Goal: Task Accomplishment & Management: Complete application form

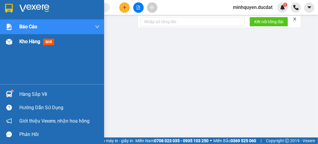
click at [22, 41] on span "Kho hàng" at bounding box center [29, 42] width 21 height 6
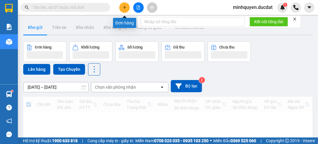
click at [124, 7] on icon "plus" at bounding box center [124, 7] width 3 height 0
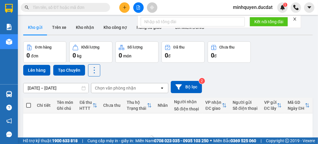
click at [124, 8] on icon "plus" at bounding box center [125, 7] width 4 height 4
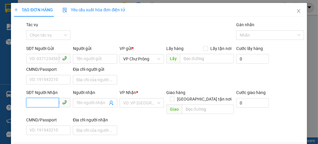
click at [52, 100] on input "SĐT Người Nhận" at bounding box center [42, 103] width 33 height 10
click at [53, 114] on div "0378007140 - ĐĂNG" at bounding box center [48, 114] width 38 height 7
type input "0378007140"
type input "ĐĂNG"
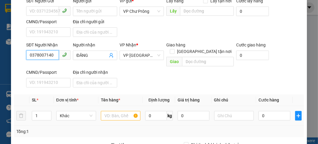
type input "0378007140"
click at [114, 111] on input "text" at bounding box center [121, 116] width 40 height 10
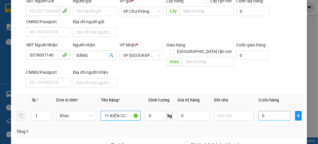
type input "11 KIỆN CC"
click at [276, 111] on input "0" at bounding box center [275, 116] width 32 height 10
type input "7"
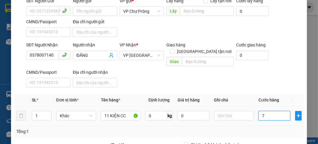
type input "75"
type input "750"
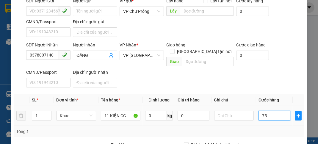
type input "750"
type input "7.500"
type input "75.000"
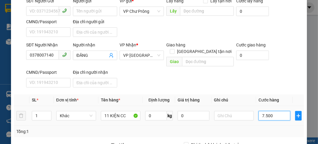
type input "75.000"
type input "750.000"
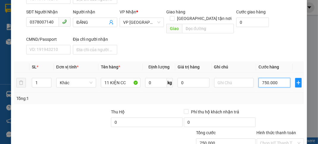
scroll to position [117, 0]
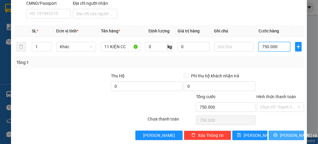
type input "750.000"
click at [284, 132] on span "[PERSON_NAME] và In" at bounding box center [301, 135] width 42 height 7
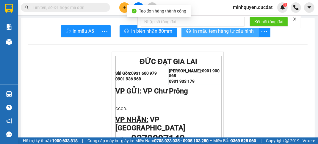
click at [235, 32] on span "In mẫu tem hàng tự cấu hình" at bounding box center [224, 30] width 61 height 7
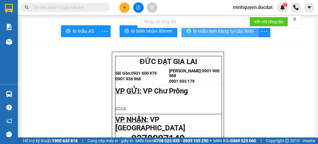
click at [245, 33] on span "In mẫu tem hàng tự cấu hình" at bounding box center [224, 30] width 61 height 7
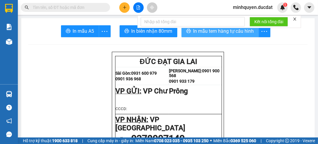
click at [243, 33] on span "In mẫu tem hàng tự cấu hình" at bounding box center [224, 30] width 61 height 7
click at [234, 36] on button "In mẫu tem hàng tự cấu hình" at bounding box center [220, 31] width 77 height 12
click at [224, 31] on span "In mẫu tem hàng tự cấu hình" at bounding box center [224, 30] width 61 height 7
click at [226, 34] on span "In mẫu tem hàng tự cấu hình" at bounding box center [224, 30] width 61 height 7
click at [229, 33] on span "In mẫu tem hàng tự cấu hình" at bounding box center [224, 30] width 61 height 7
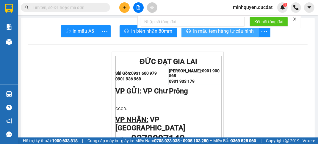
click at [231, 35] on span "In mẫu tem hàng tự cấu hình" at bounding box center [224, 30] width 61 height 7
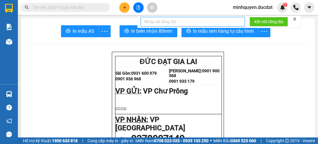
click at [240, 26] on input "text" at bounding box center [193, 22] width 104 height 10
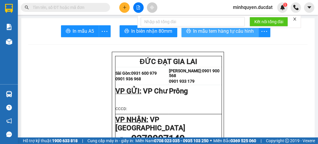
click at [234, 35] on button "In mẫu tem hàng tự cấu hình" at bounding box center [220, 31] width 77 height 12
click at [234, 35] on span "In mẫu tem hàng tự cấu hình" at bounding box center [224, 30] width 61 height 7
